Goal: Task Accomplishment & Management: Manage account settings

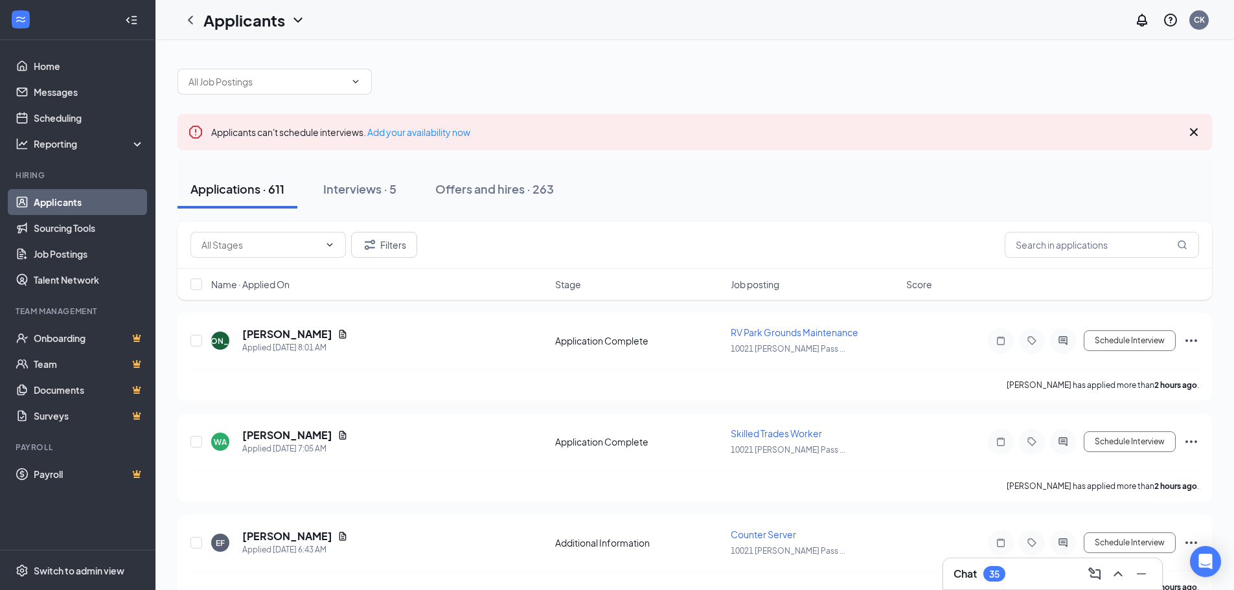
click at [993, 579] on div "35" at bounding box center [994, 574] width 10 height 11
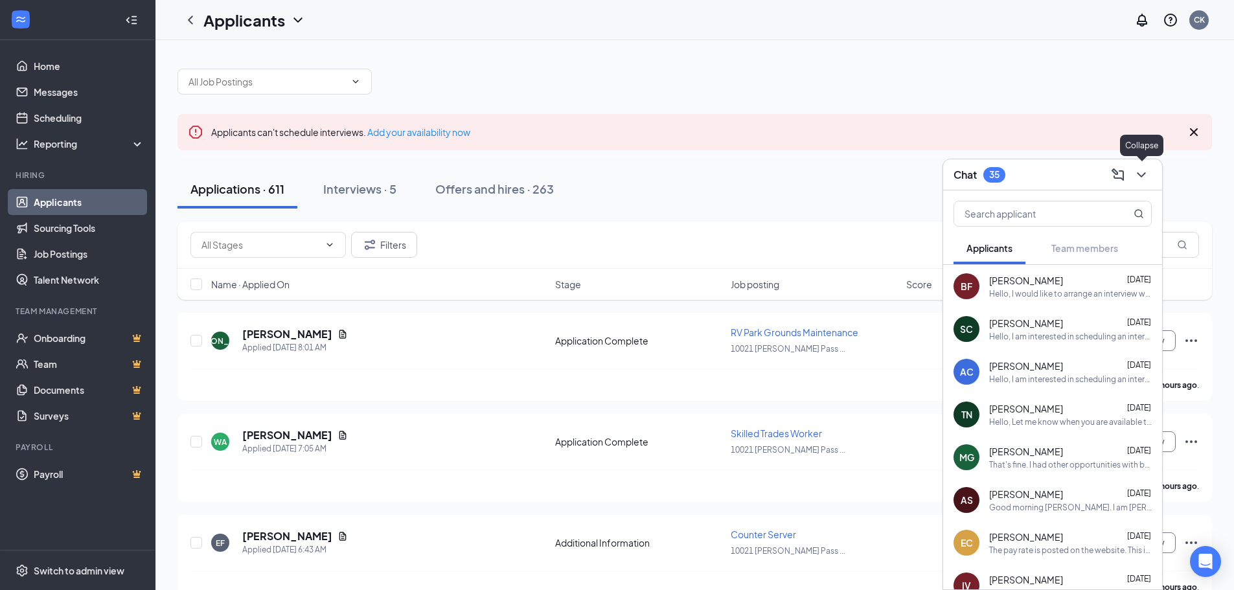
click at [1143, 177] on icon "ChevronDown" at bounding box center [1141, 175] width 16 height 16
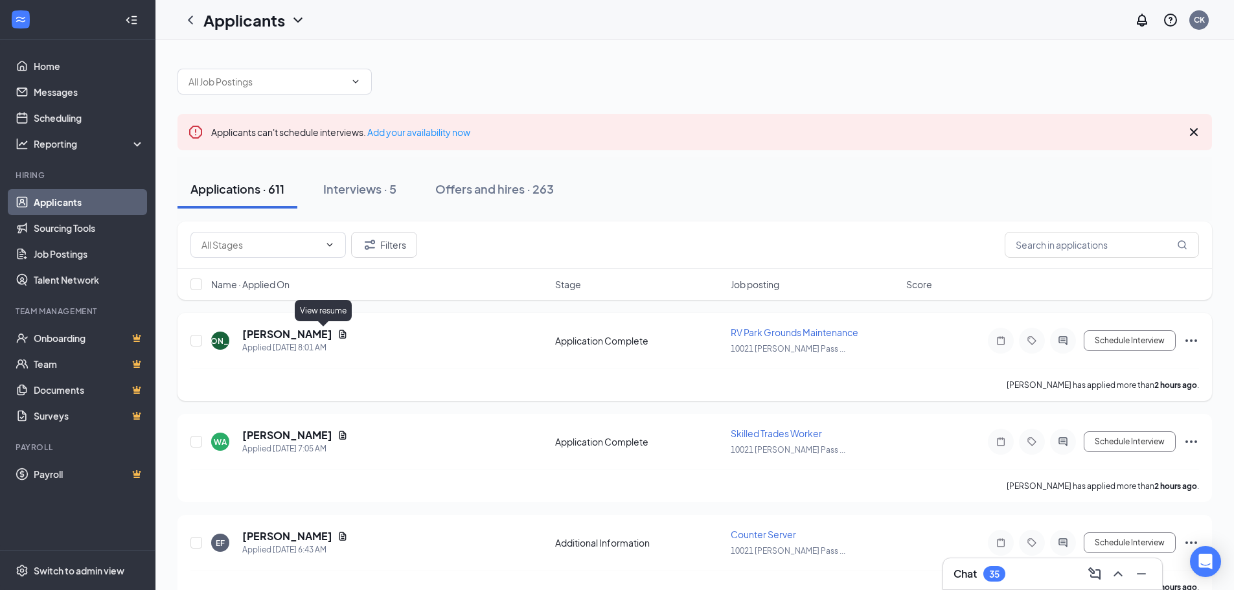
click at [337, 331] on icon "Document" at bounding box center [342, 334] width 10 height 10
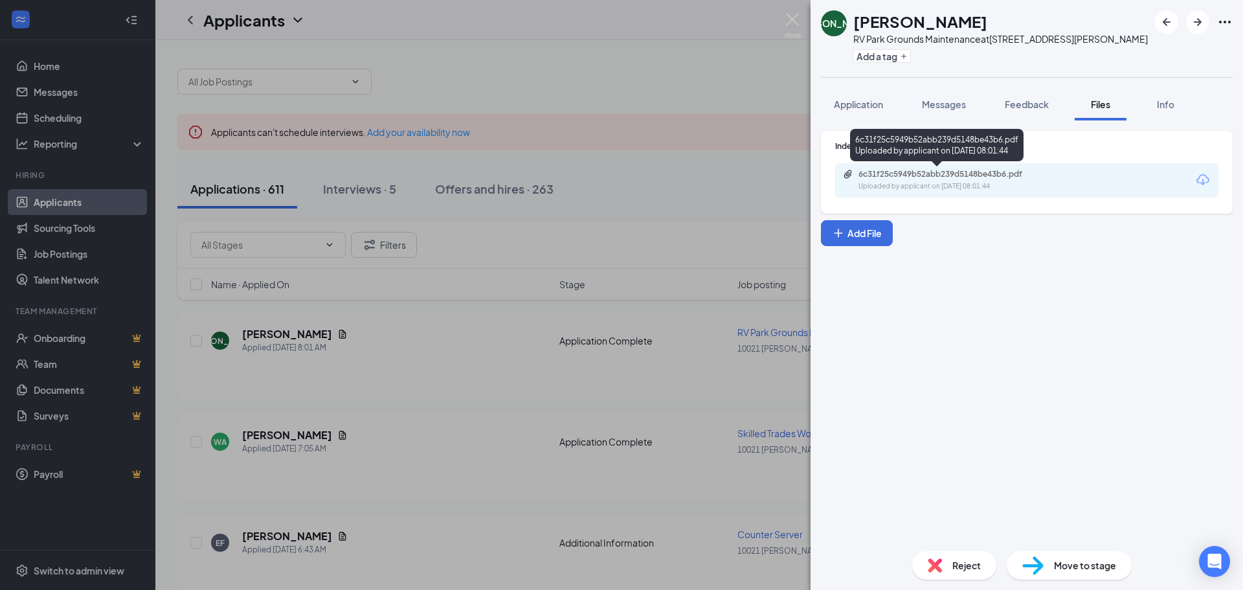
click at [977, 190] on div "Uploaded by applicant on [DATE] 08:01:44" at bounding box center [956, 186] width 194 height 10
click at [387, 330] on div "JO [PERSON_NAME] RV Park Grounds Maintenance at [STREET_ADDRESS][PERSON_NAME] A…" at bounding box center [621, 295] width 1243 height 590
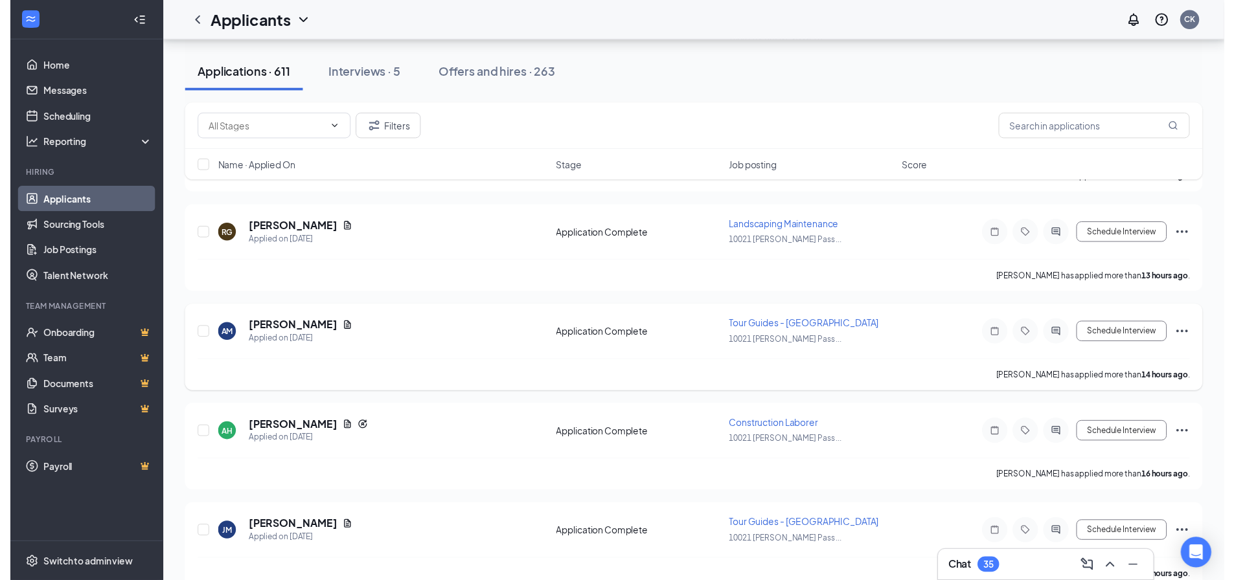
scroll to position [1230, 0]
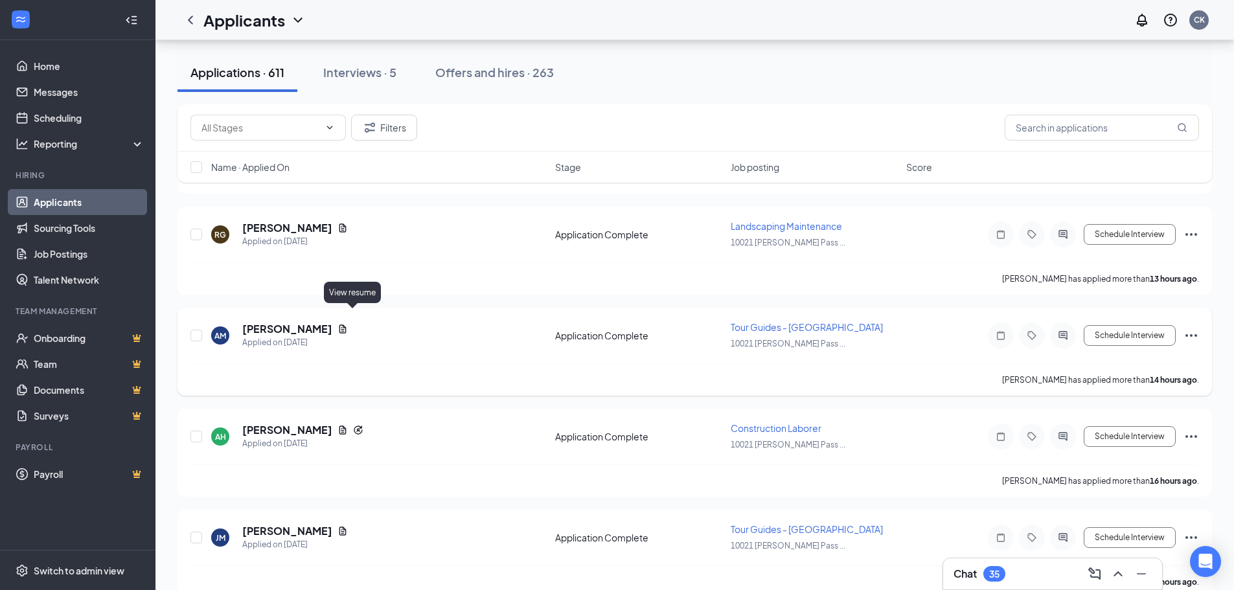
click at [348, 324] on icon "Document" at bounding box center [342, 329] width 10 height 10
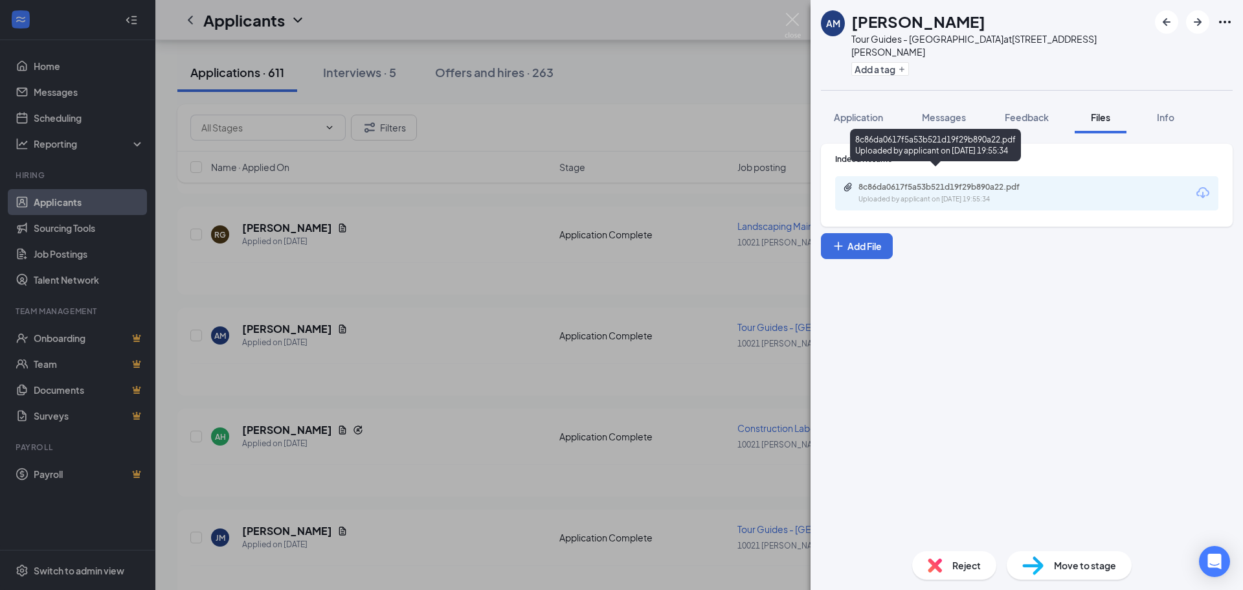
click at [888, 182] on div "8c86da0617f5a53b521d19f29b890a22.pdf" at bounding box center [949, 187] width 181 height 10
click at [450, 370] on div "AM [PERSON_NAME] Tour Guides - [GEOGRAPHIC_DATA] at [STREET_ADDRESS][PERSON_NAM…" at bounding box center [621, 295] width 1243 height 590
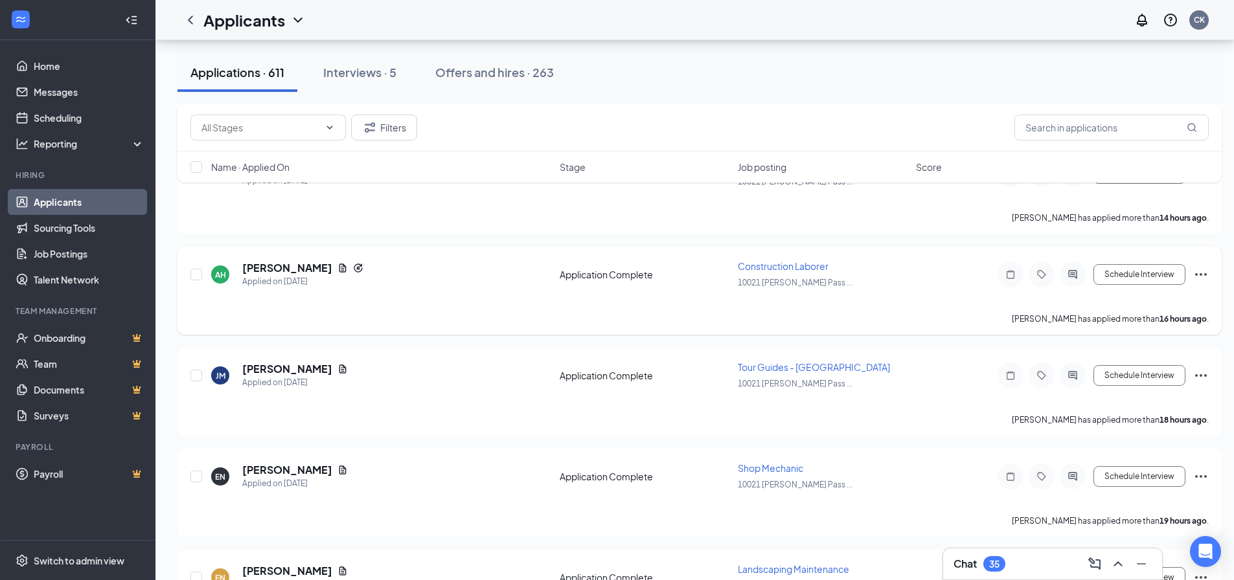
scroll to position [1425, 0]
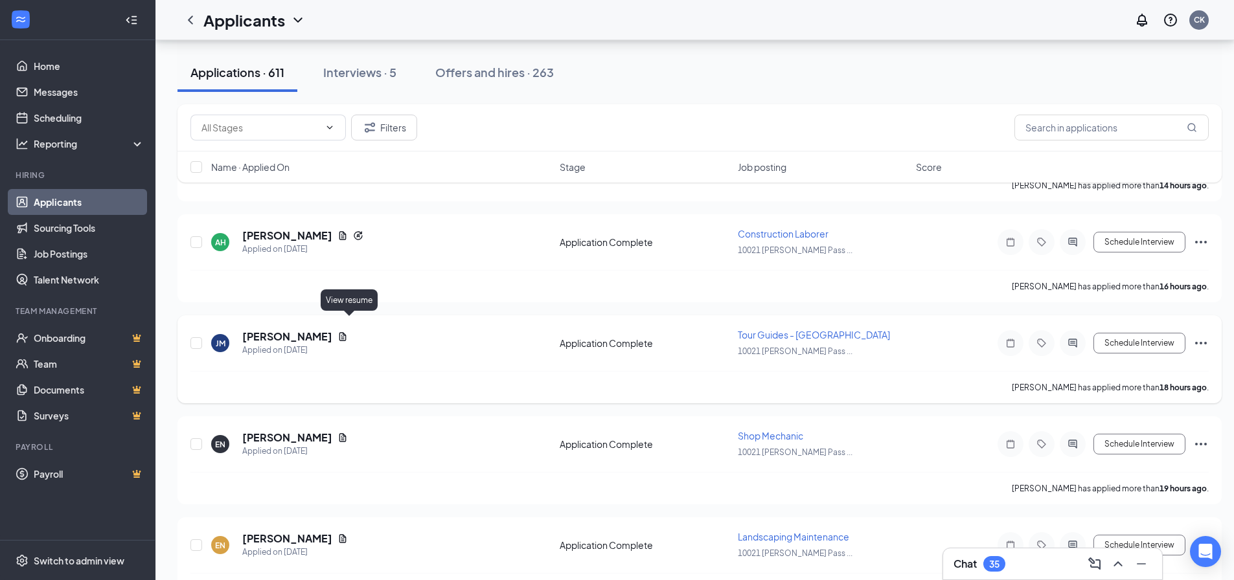
click at [348, 332] on icon "Document" at bounding box center [342, 337] width 10 height 10
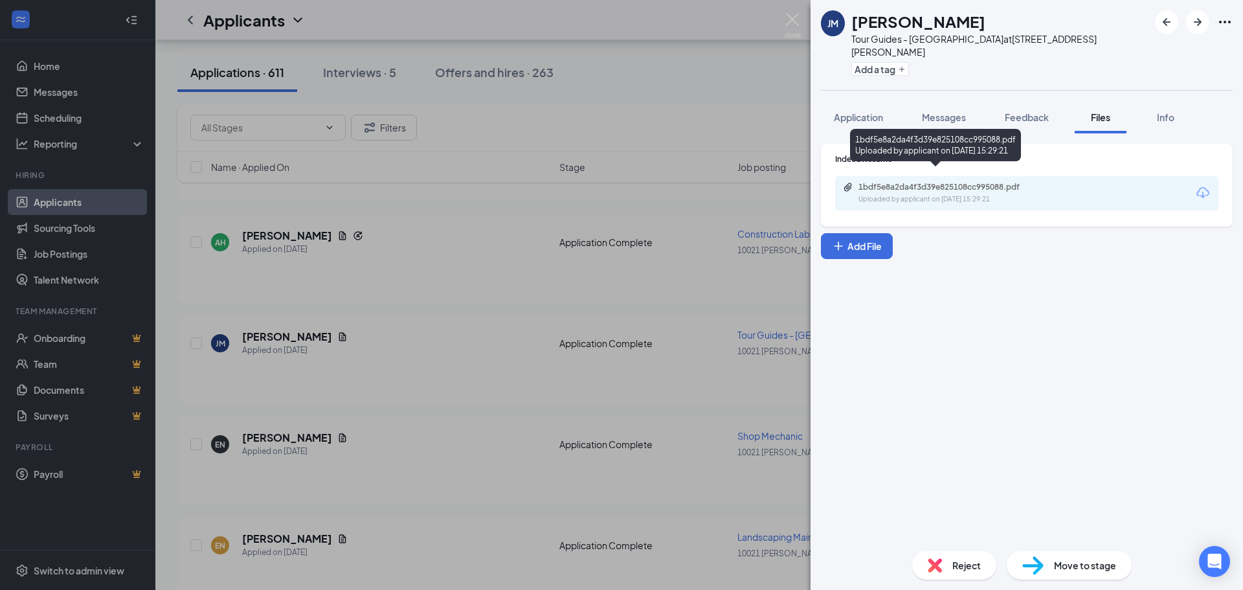
click at [956, 182] on div "1bdf5e8a2da4f3d39e825108cc995088.pdf" at bounding box center [949, 187] width 181 height 10
click at [417, 220] on div "[PERSON_NAME] Tour Guides - Pumpkin Junction at [STREET_ADDRESS][PERSON_NAME] A…" at bounding box center [621, 295] width 1243 height 590
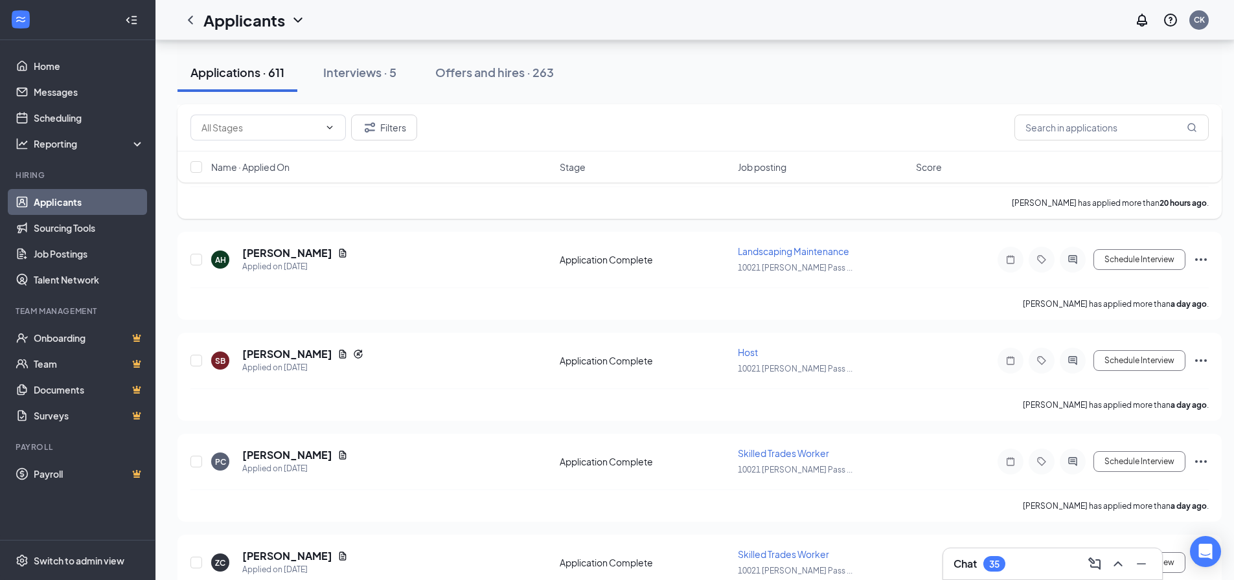
scroll to position [2137, 0]
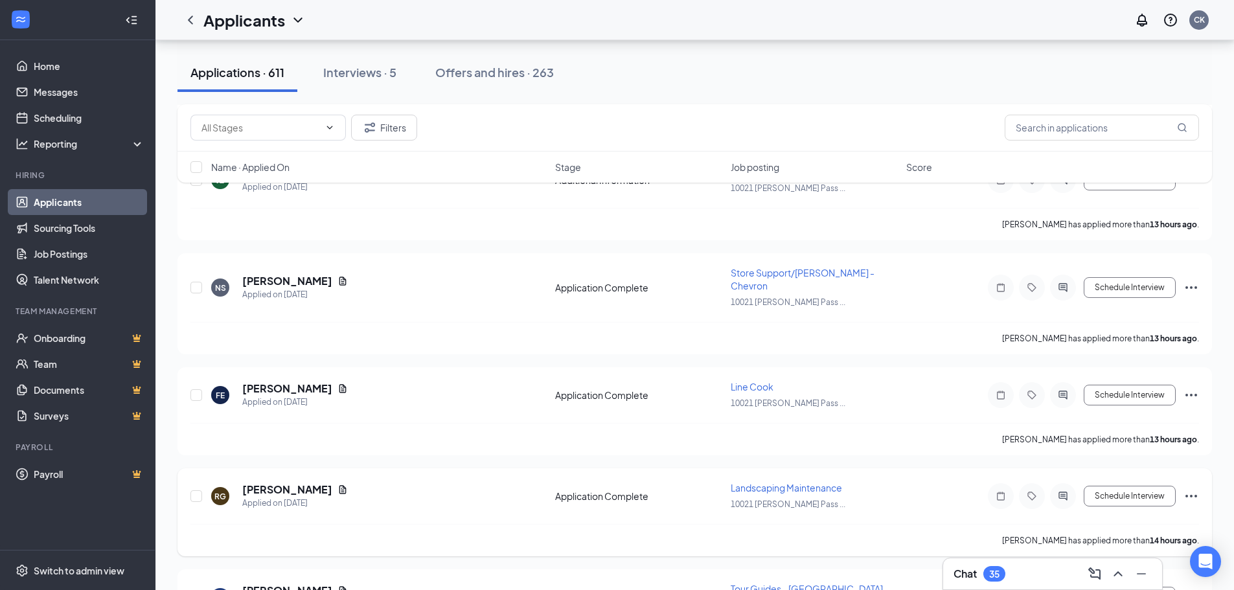
scroll to position [971, 0]
click at [643, 56] on div "Applications · 611 Interviews · 5 Offers and hires · 263" at bounding box center [694, 72] width 1034 height 39
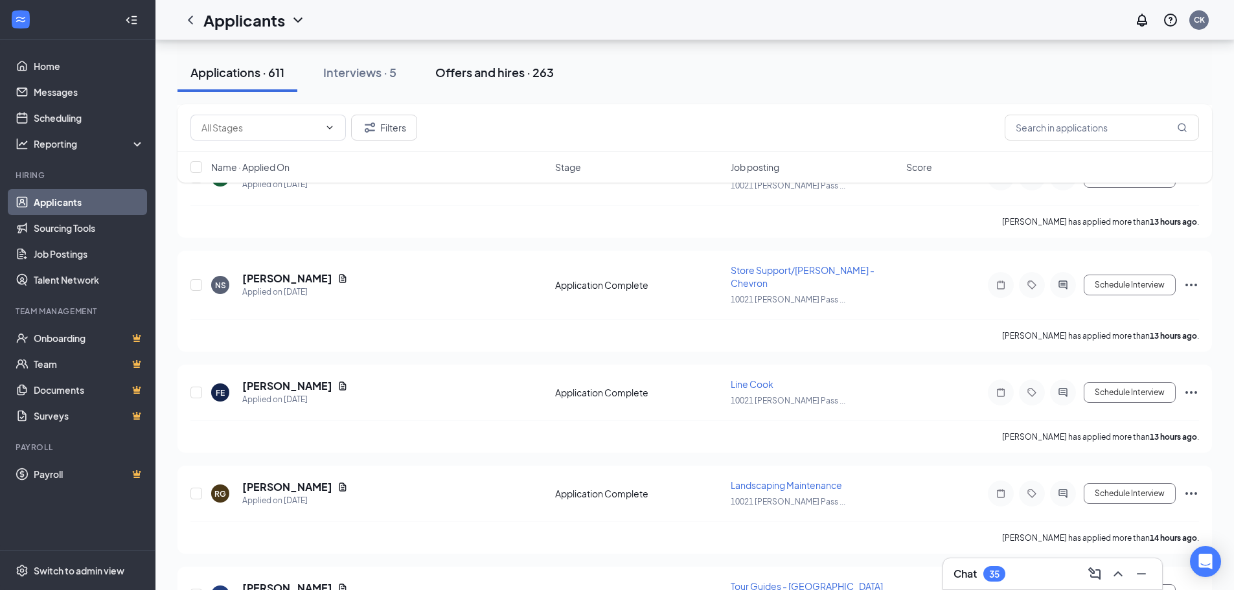
click at [501, 82] on button "Offers and hires · 263" at bounding box center [494, 72] width 144 height 39
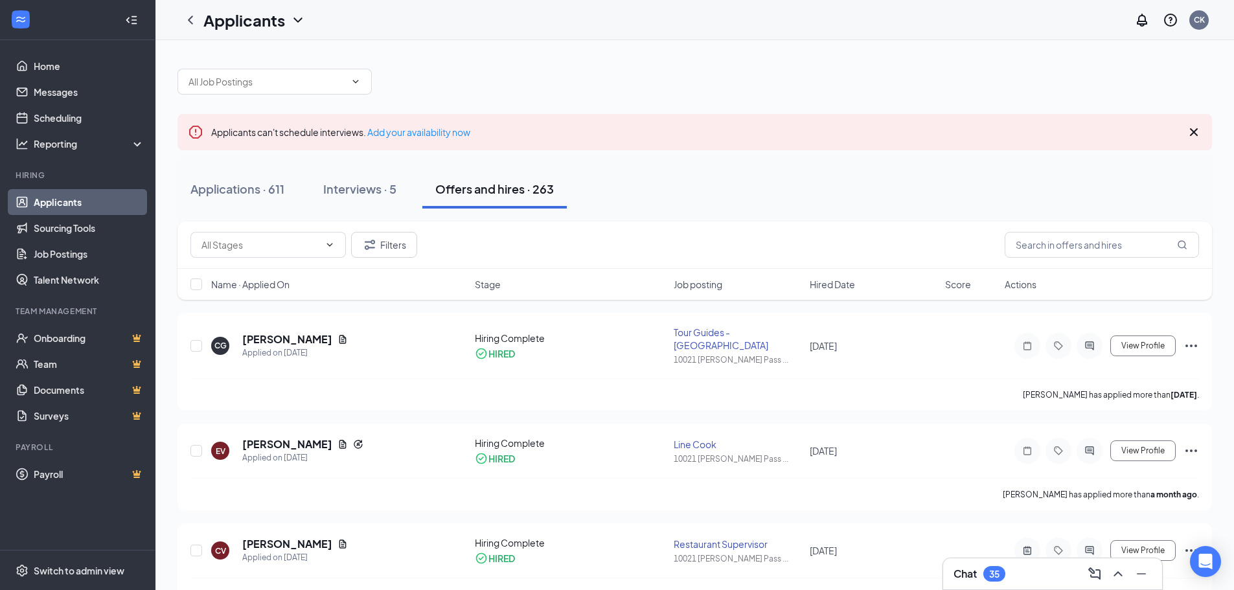
click at [60, 196] on link "Applicants" at bounding box center [89, 202] width 111 height 26
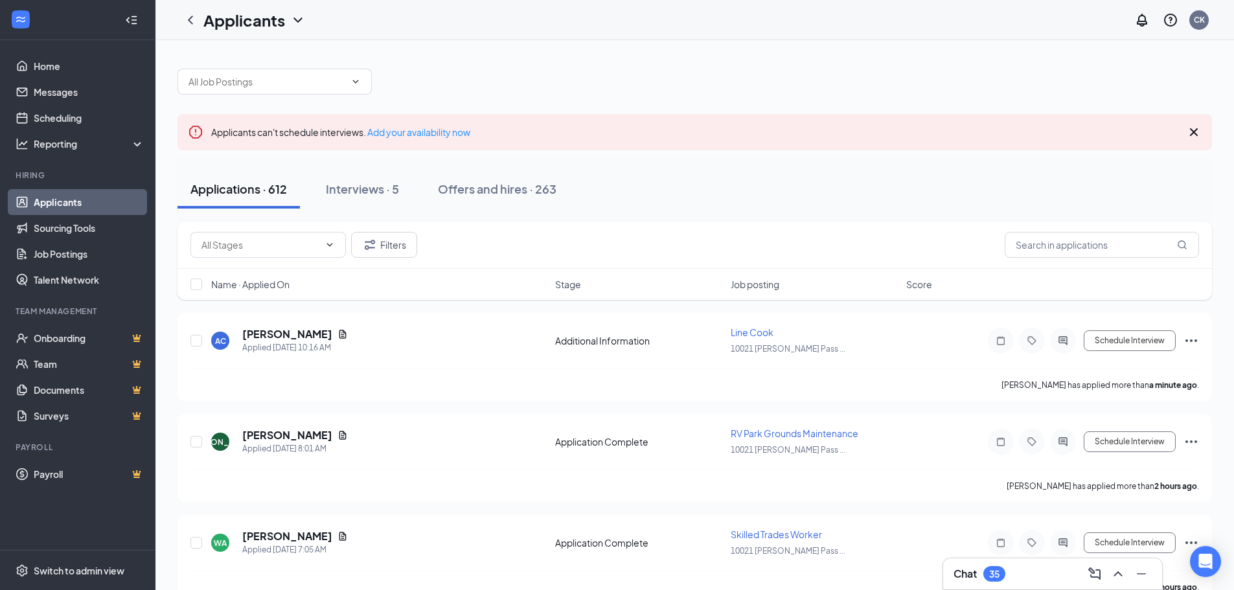
click at [957, 579] on h3 "Chat" at bounding box center [964, 574] width 23 height 14
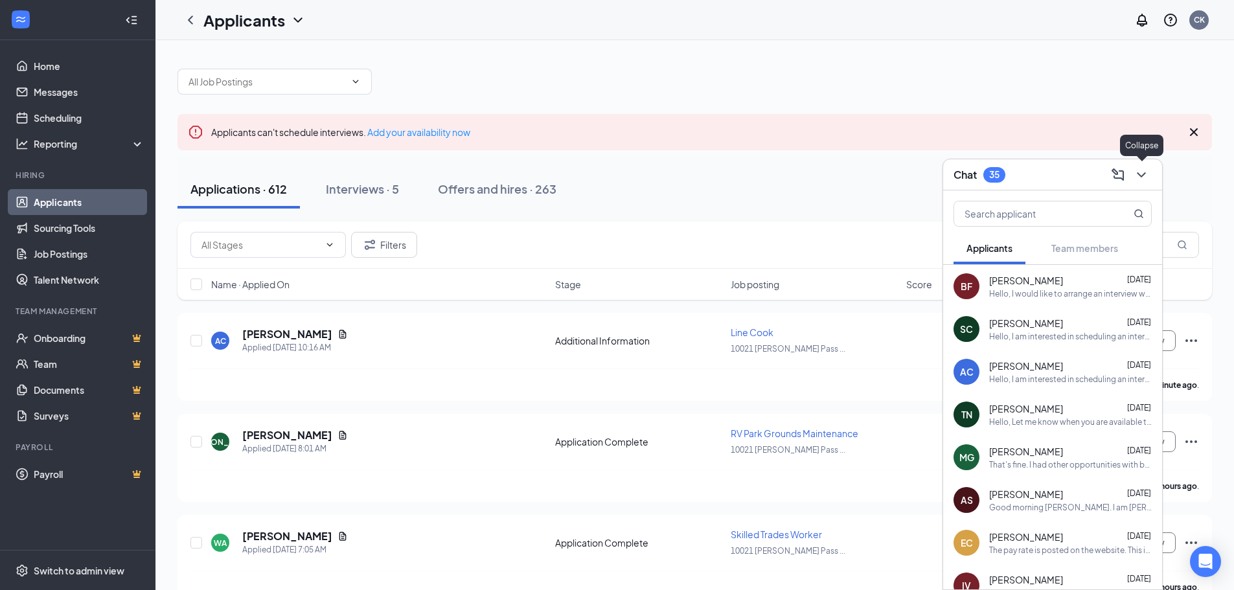
click at [1143, 176] on icon "ChevronDown" at bounding box center [1141, 175] width 16 height 16
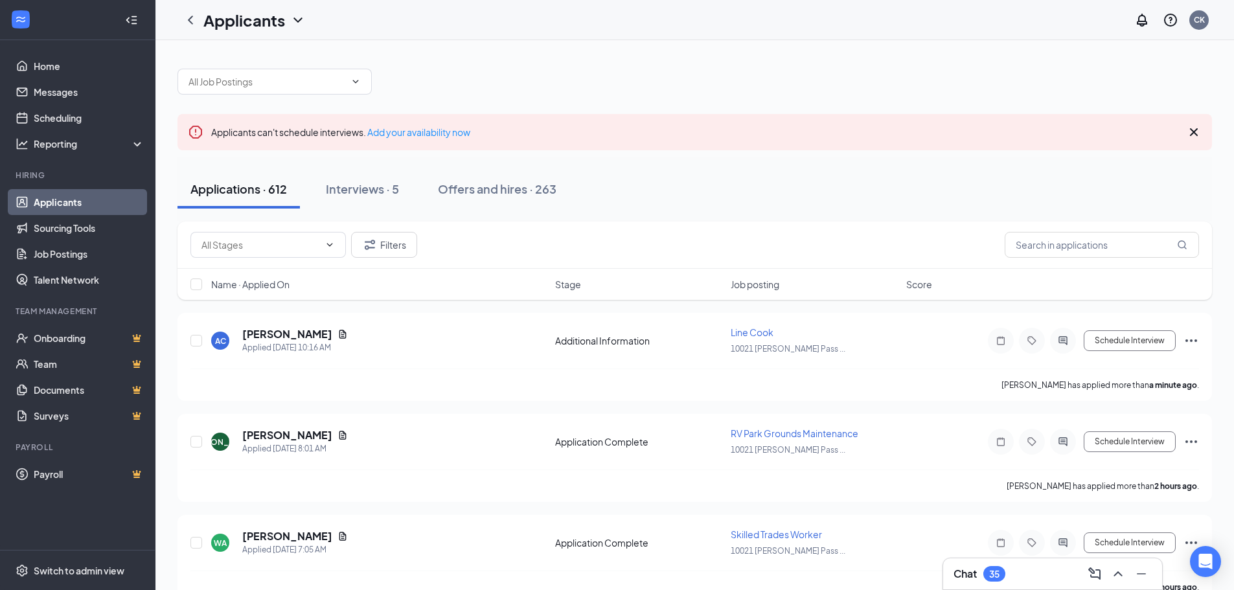
click at [955, 159] on div "Applications · 612 Interviews · 5 Offers and hires · 263" at bounding box center [694, 189] width 1034 height 65
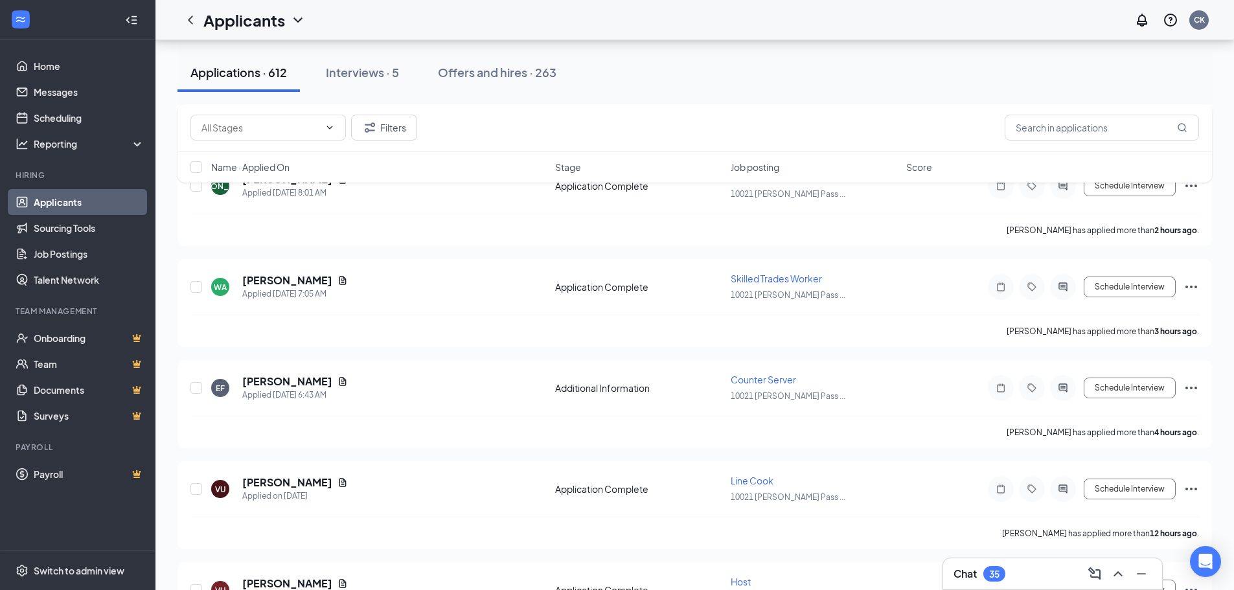
scroll to position [259, 0]
